Goal: Transaction & Acquisition: Purchase product/service

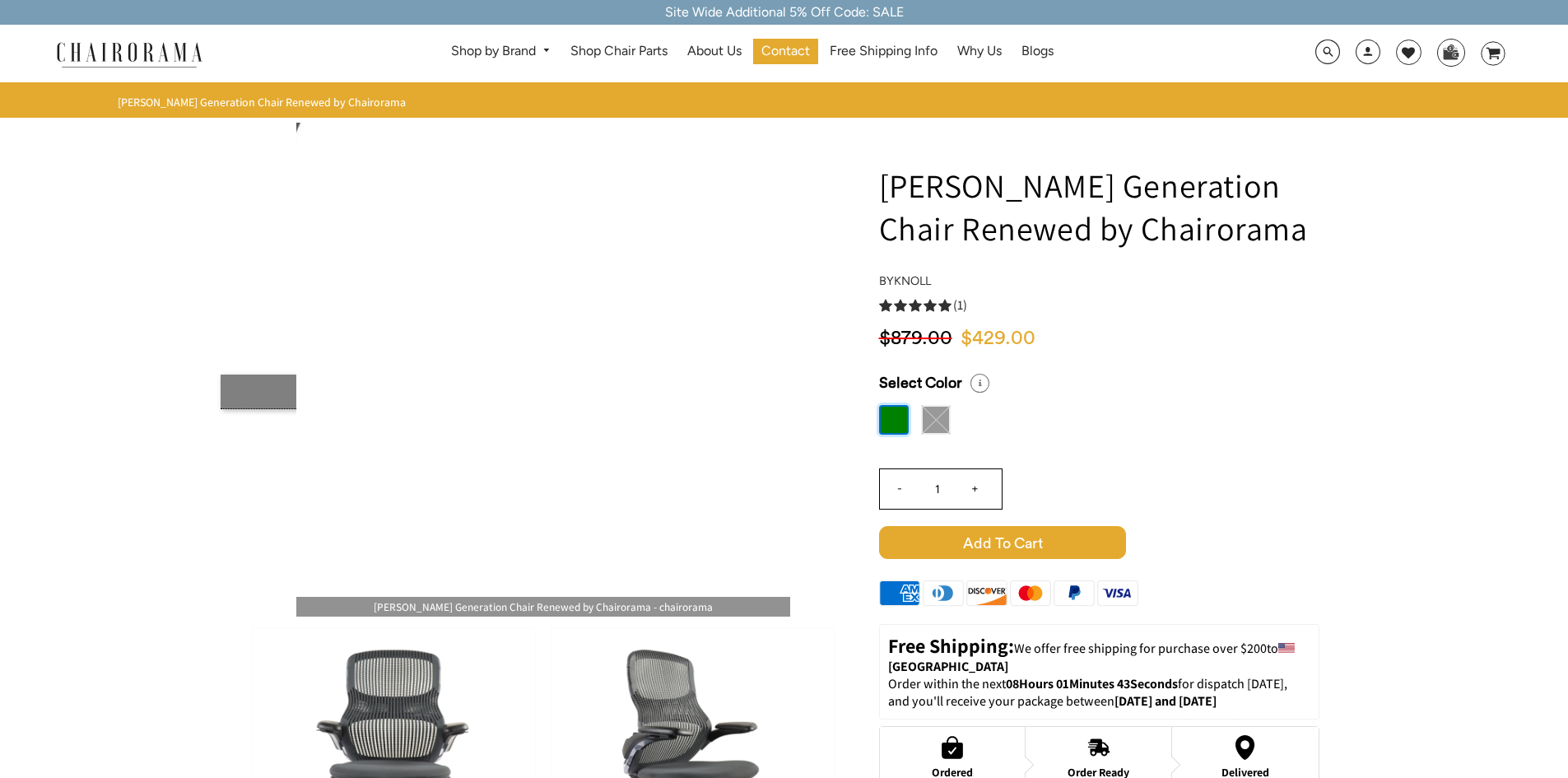
click at [894, 423] on label at bounding box center [893, 419] width 29 height 29
click at [0, 0] on input "radio" at bounding box center [0, 0] width 0 height 0
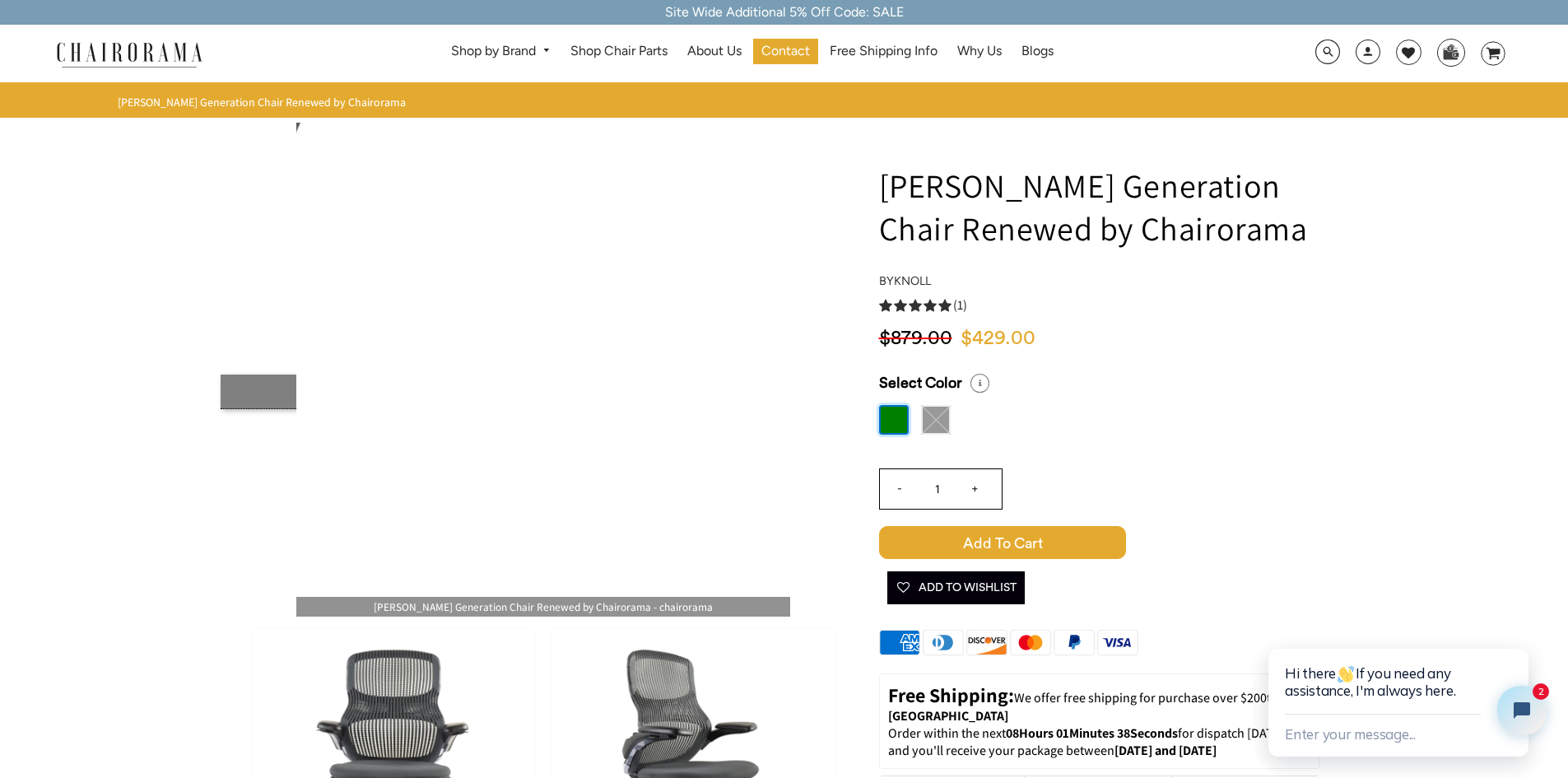
click at [897, 429] on label at bounding box center [893, 419] width 29 height 29
click at [0, 0] on input "radio" at bounding box center [0, 0] width 0 height 0
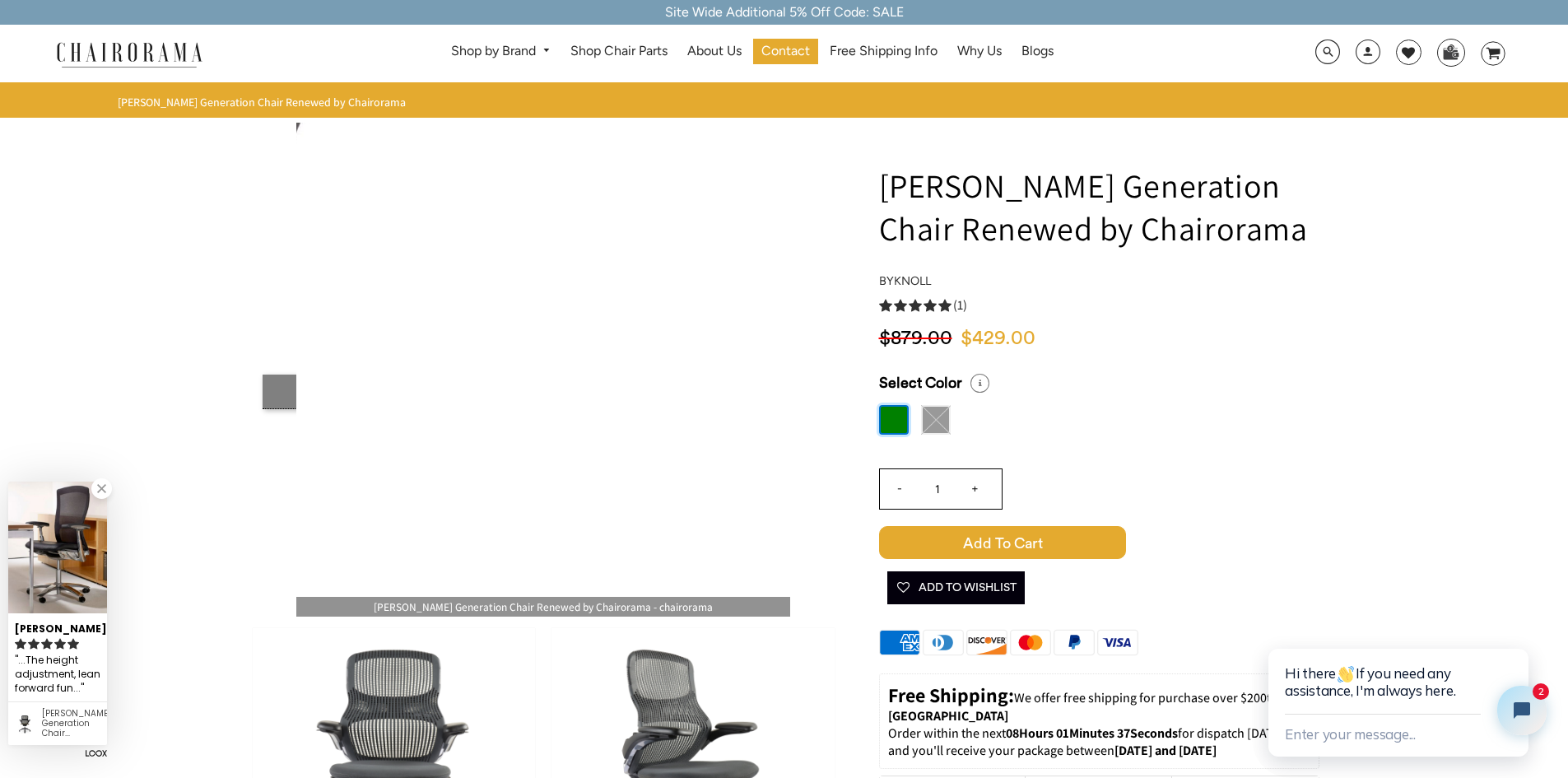
click at [940, 422] on img at bounding box center [935, 419] width 29 height 29
click at [887, 422] on label at bounding box center [893, 419] width 29 height 29
click at [0, 0] on input "radio" at bounding box center [0, 0] width 0 height 0
click at [887, 422] on label at bounding box center [893, 419] width 29 height 29
click at [0, 0] on input "radio" at bounding box center [0, 0] width 0 height 0
